Goal: Find specific page/section: Find specific page/section

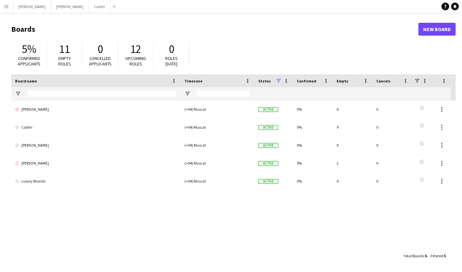
click at [8, 13] on main "Boards New Board 5% Confirmed applicants 11 Empty roles 0 Cancelled applicants …" at bounding box center [231, 142] width 462 height 259
click at [7, 7] on app-icon "Menu" at bounding box center [6, 6] width 5 height 5
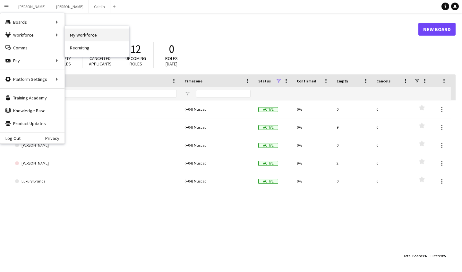
click at [79, 34] on link "My Workforce" at bounding box center [97, 35] width 64 height 13
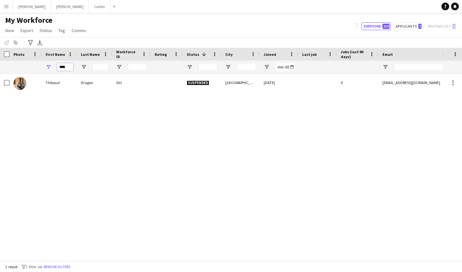
click at [66, 65] on input "****" at bounding box center [65, 67] width 16 height 8
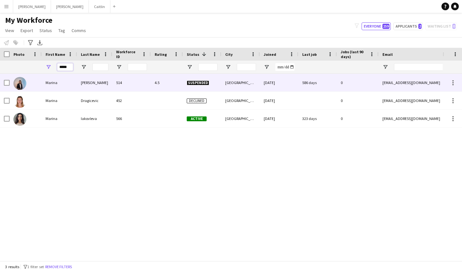
type input "*****"
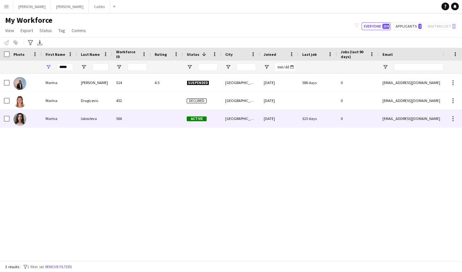
drag, startPoint x: 66, startPoint y: 78, endPoint x: 67, endPoint y: 116, distance: 38.2
click at [67, 116] on div "Marina" at bounding box center [59, 119] width 35 height 18
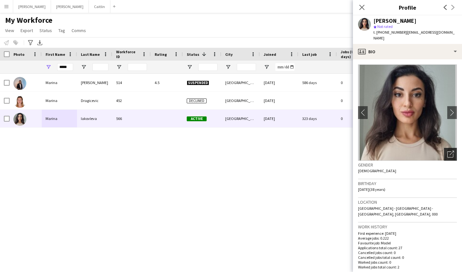
click at [448, 151] on icon "Open photos pop-in" at bounding box center [451, 154] width 7 height 7
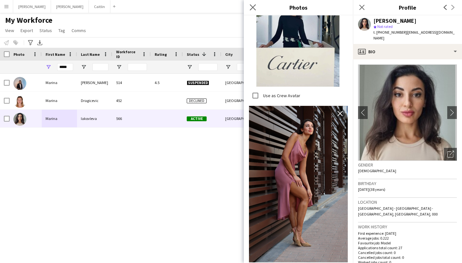
click at [256, 5] on app-icon "Close pop-in" at bounding box center [252, 7] width 9 height 9
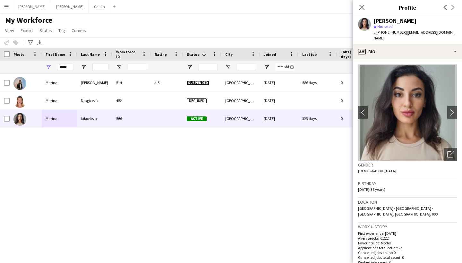
click at [358, 8] on div "Close pop-in" at bounding box center [362, 7] width 18 height 15
click at [358, 8] on app-icon "Close pop-in" at bounding box center [362, 7] width 9 height 9
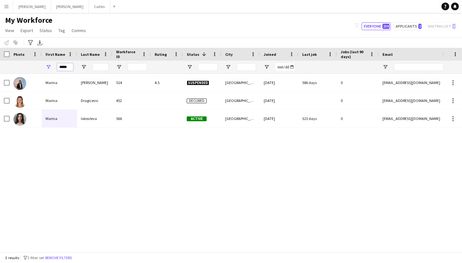
click at [65, 68] on input "*****" at bounding box center [65, 67] width 16 height 8
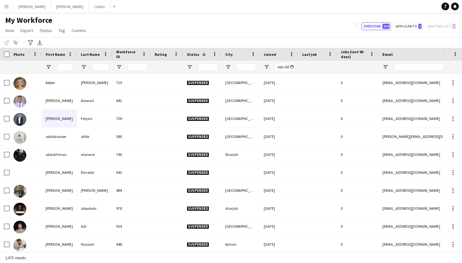
click at [314, 11] on app-navbar "Menu Boards Boards Boards All jobs Status Workforce Workforce My Workforce Recr…" at bounding box center [231, 6] width 462 height 13
click at [205, 34] on div "My Workforce View Views Default view New view Update view Delete view Edit name…" at bounding box center [231, 26] width 462 height 22
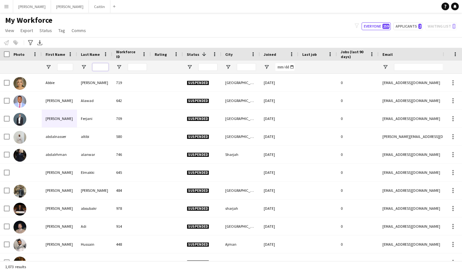
click at [103, 68] on input "Last Name Filter Input" at bounding box center [100, 67] width 16 height 8
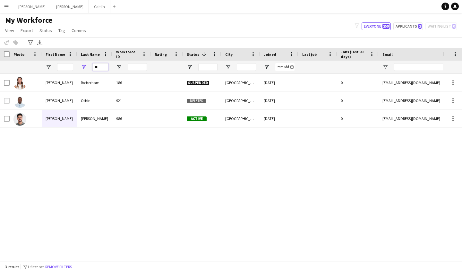
type input "*"
